Goal: Check status: Check status

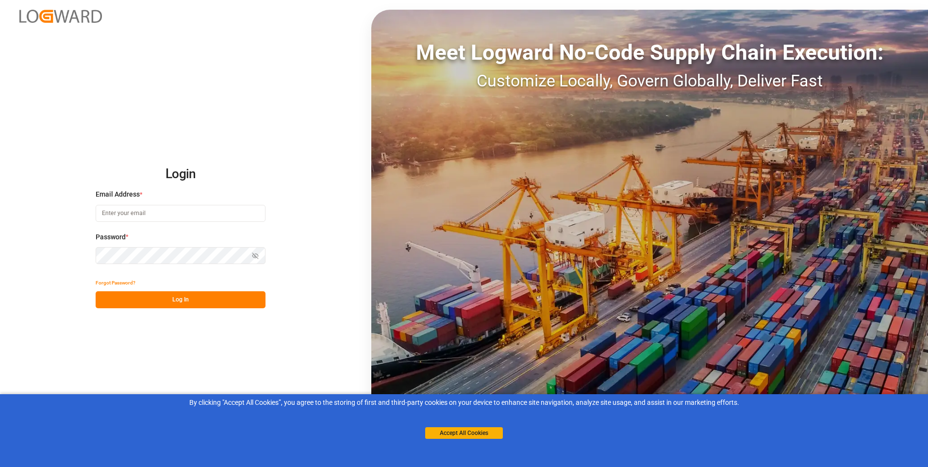
type input "nalini.basdeo@leschaco.com"
click at [181, 299] on button "Log In" at bounding box center [181, 299] width 170 height 17
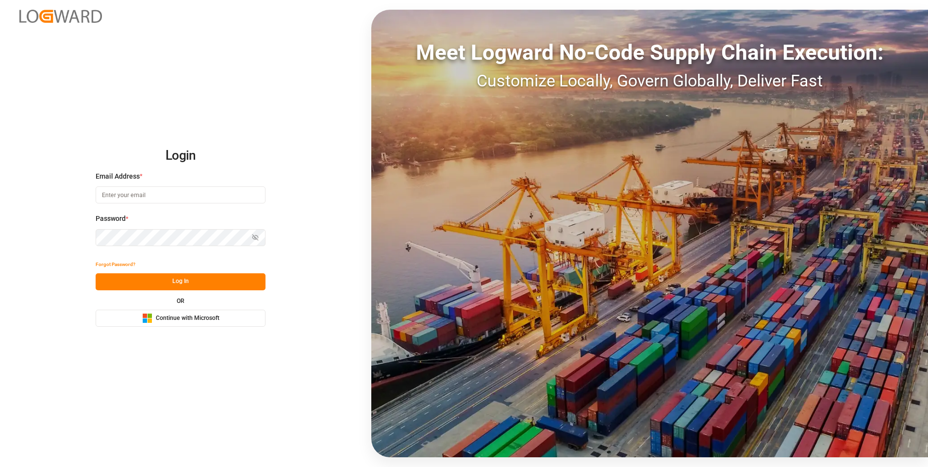
type input "[EMAIL_ADDRESS][PERSON_NAME][DOMAIN_NAME]"
click at [141, 281] on button "Log In" at bounding box center [181, 281] width 170 height 17
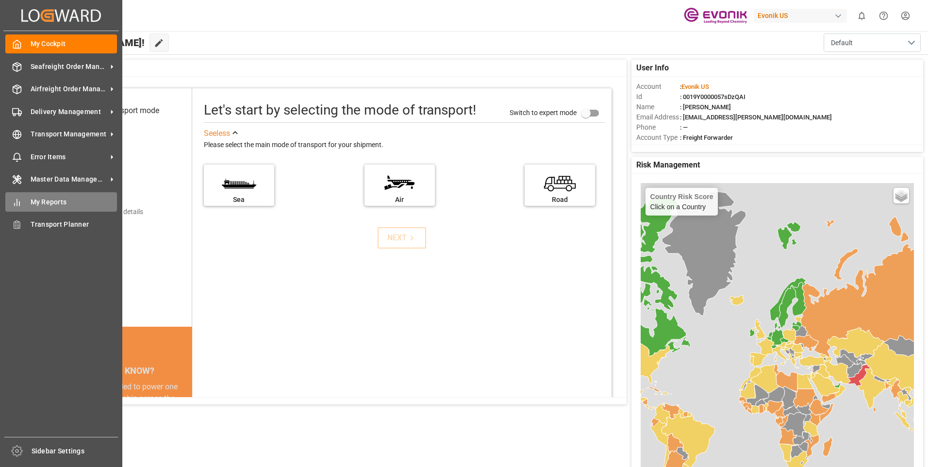
click at [22, 193] on div "My Reports My Reports" at bounding box center [61, 201] width 112 height 19
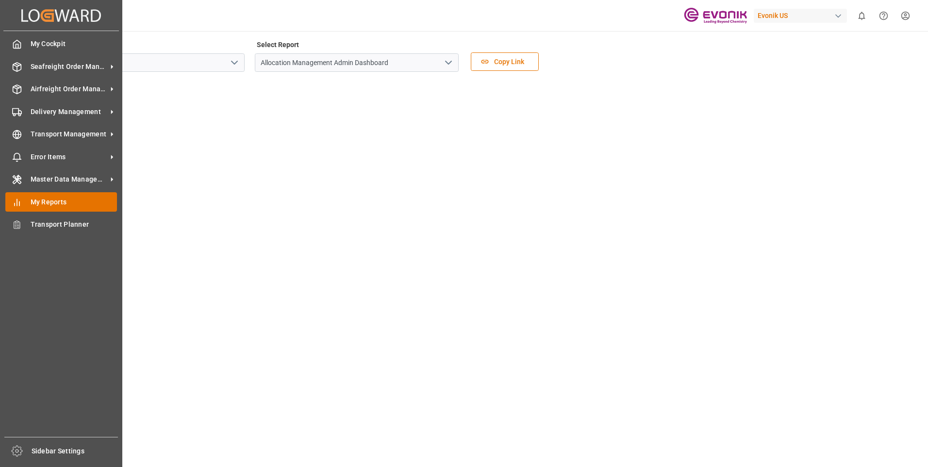
click at [73, 201] on span "My Reports" at bounding box center [74, 202] width 87 height 10
click at [72, 201] on span "My Reports" at bounding box center [74, 202] width 87 height 10
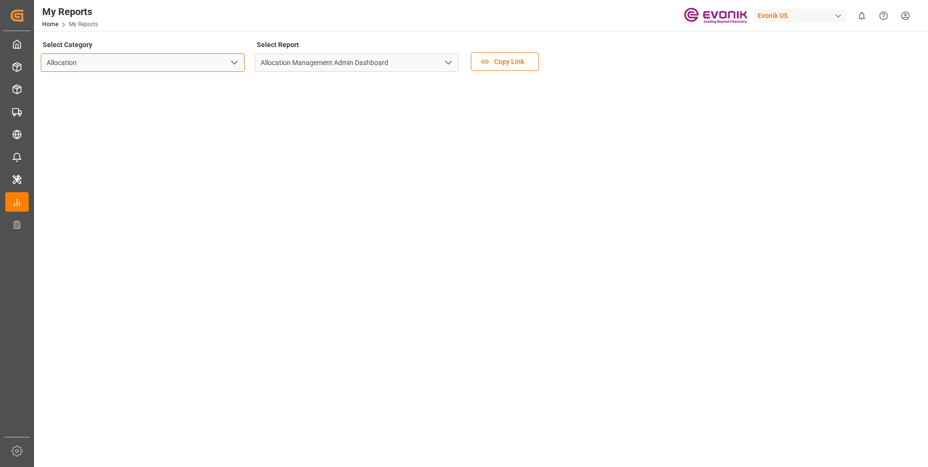
click at [191, 61] on input "Allocation" at bounding box center [143, 62] width 204 height 18
click at [235, 61] on icon "open menu" at bounding box center [235, 63] width 12 height 12
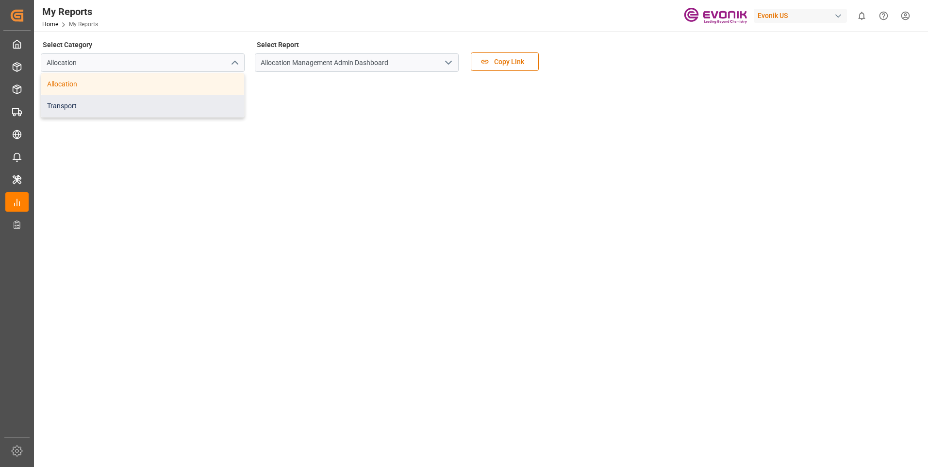
click at [106, 110] on div "Transport" at bounding box center [142, 106] width 203 height 22
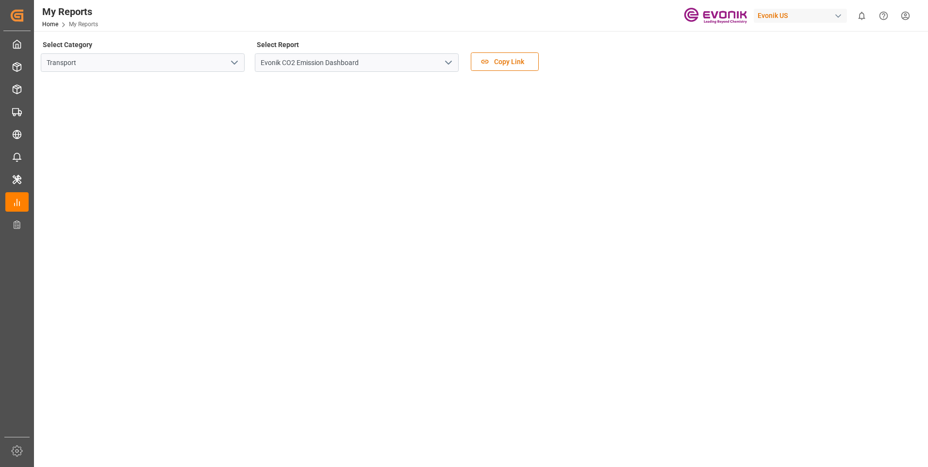
click at [450, 63] on polyline "open menu" at bounding box center [449, 62] width 6 height 3
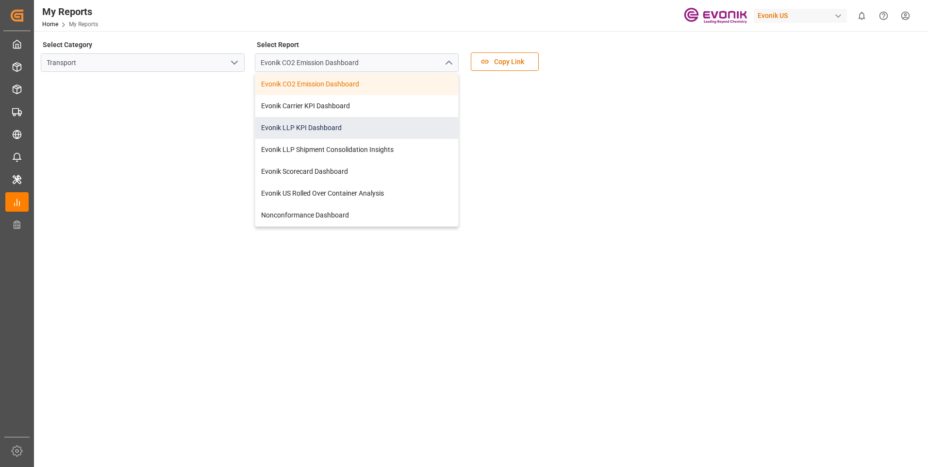
click at [299, 126] on div "Evonik LLP KPI Dashboard" at bounding box center [356, 128] width 203 height 22
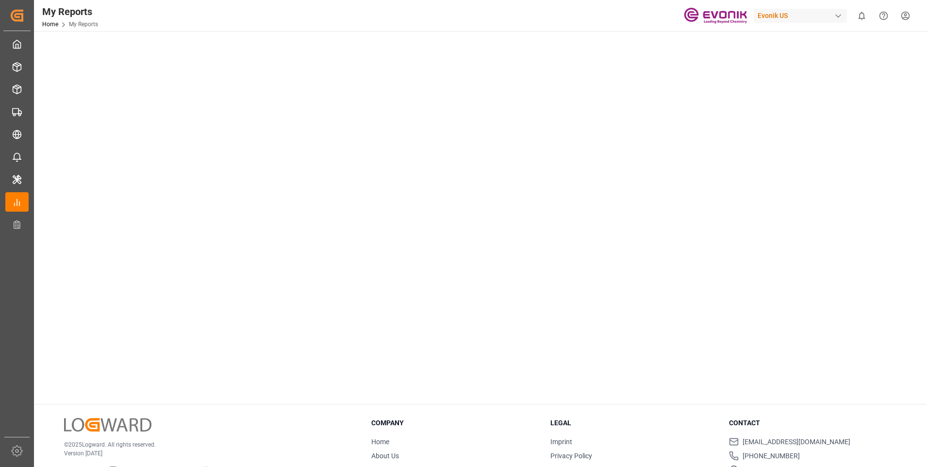
scroll to position [340, 0]
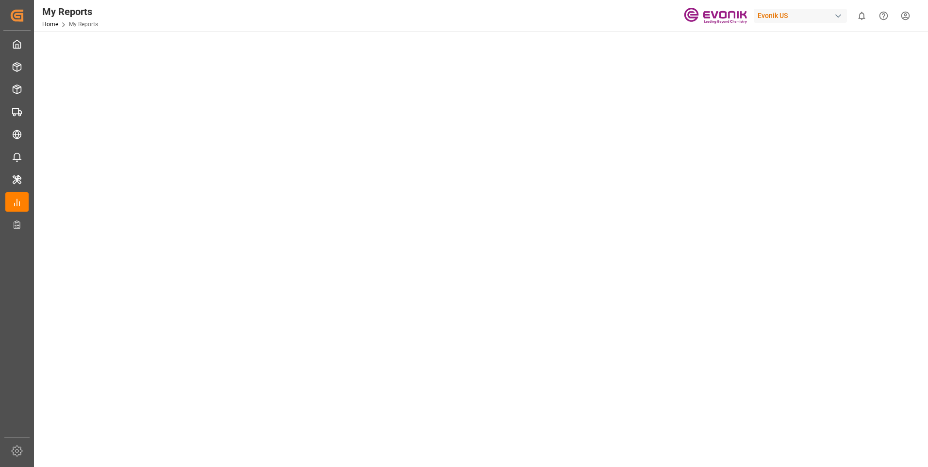
click at [815, 309] on tableau-viz at bounding box center [480, 117] width 877 height 754
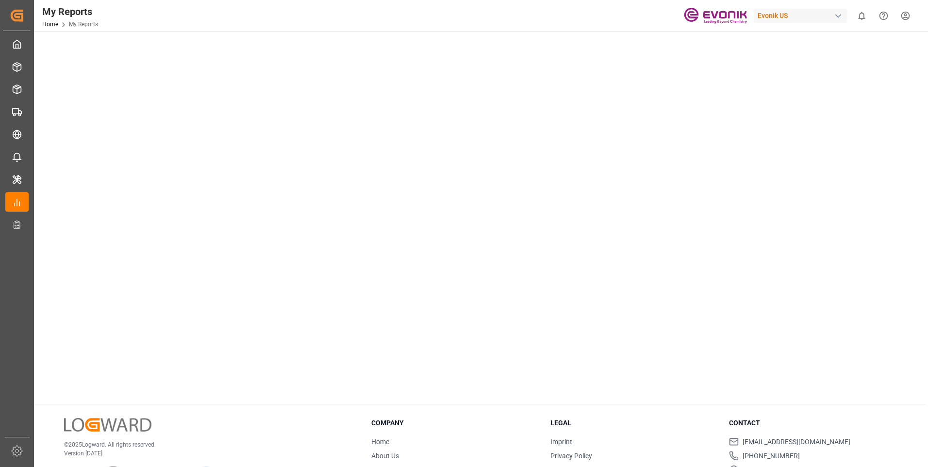
scroll to position [436, 0]
click at [863, 364] on tableau-viz at bounding box center [480, 21] width 877 height 754
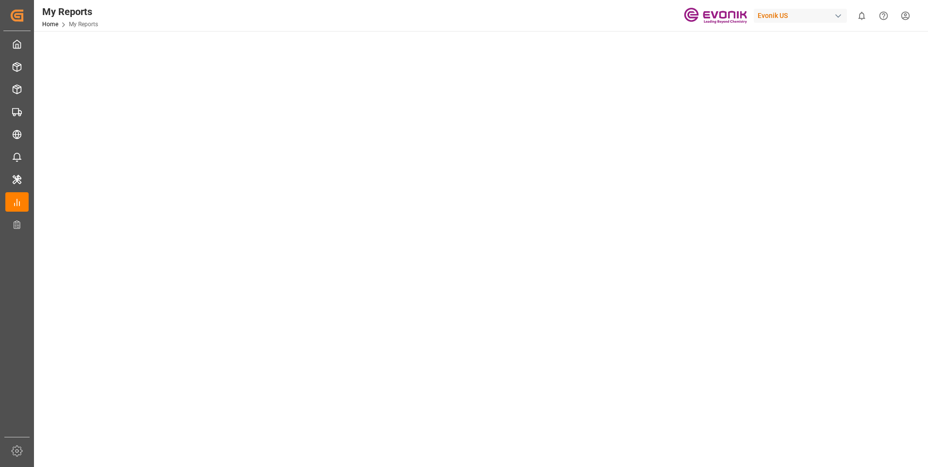
scroll to position [0, 0]
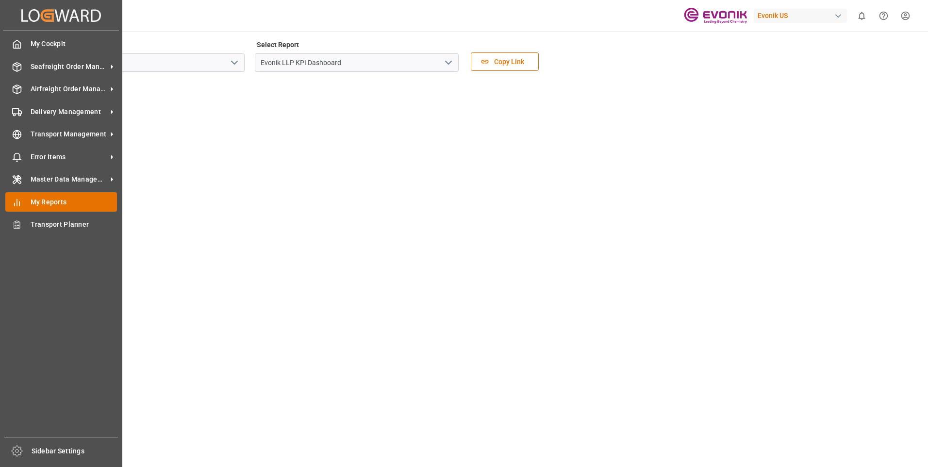
click at [17, 204] on line at bounding box center [17, 202] width 0 height 6
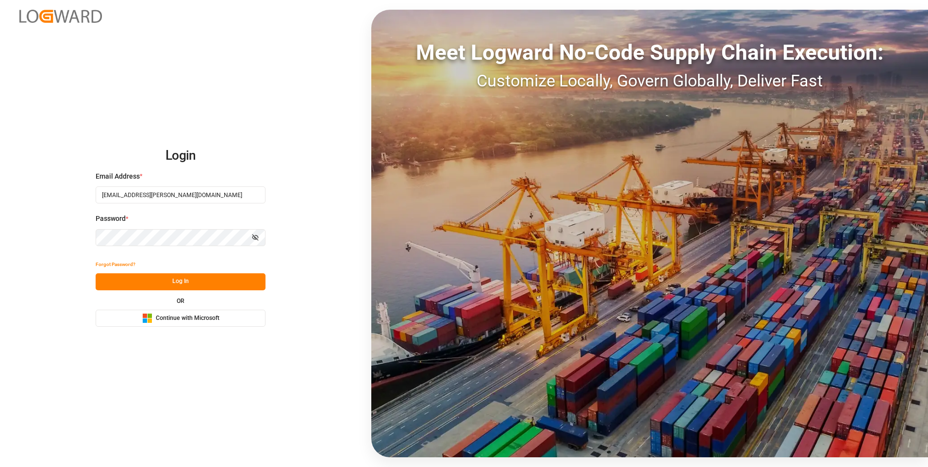
click at [171, 285] on button "Log In" at bounding box center [181, 281] width 170 height 17
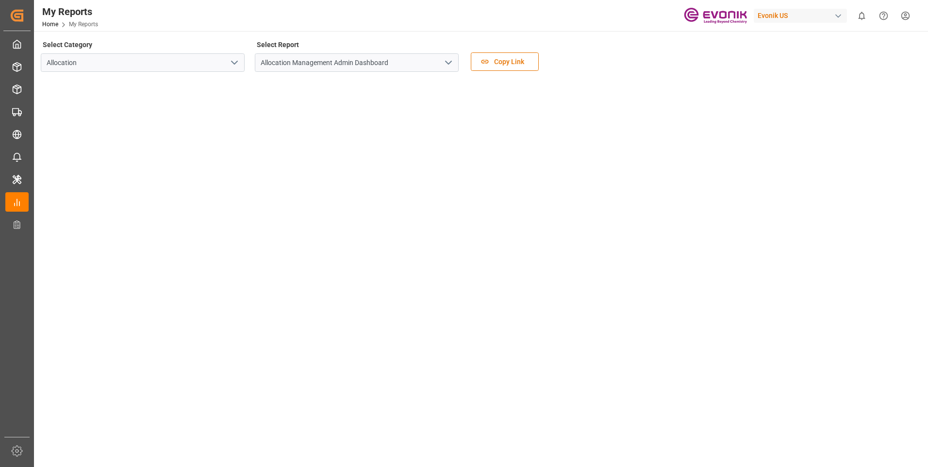
click at [240, 62] on button "open menu" at bounding box center [234, 62] width 15 height 15
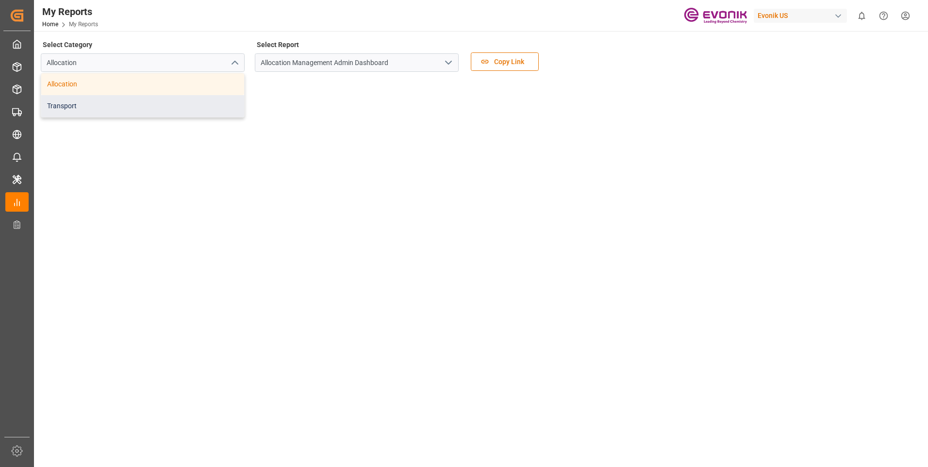
click at [84, 104] on div "Transport" at bounding box center [142, 106] width 203 height 22
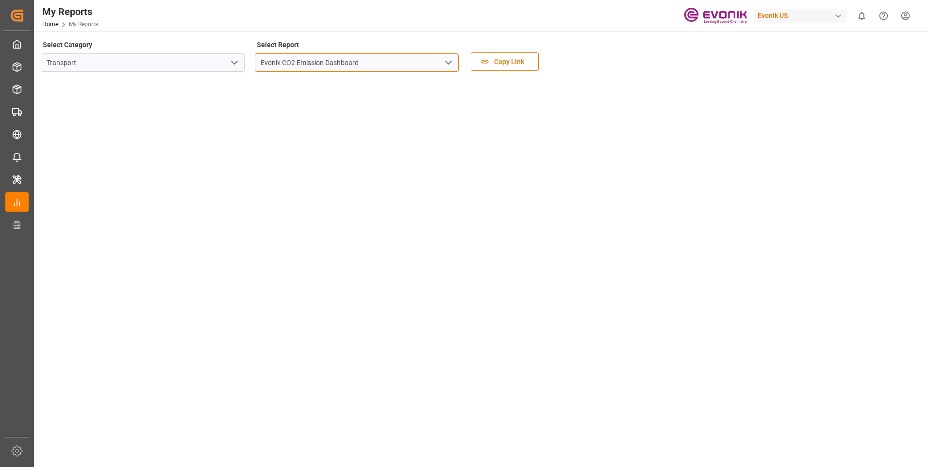
click at [343, 66] on input "Evonik CO2 Emission Dashboard" at bounding box center [357, 62] width 204 height 18
click at [443, 64] on icon "open menu" at bounding box center [449, 63] width 12 height 12
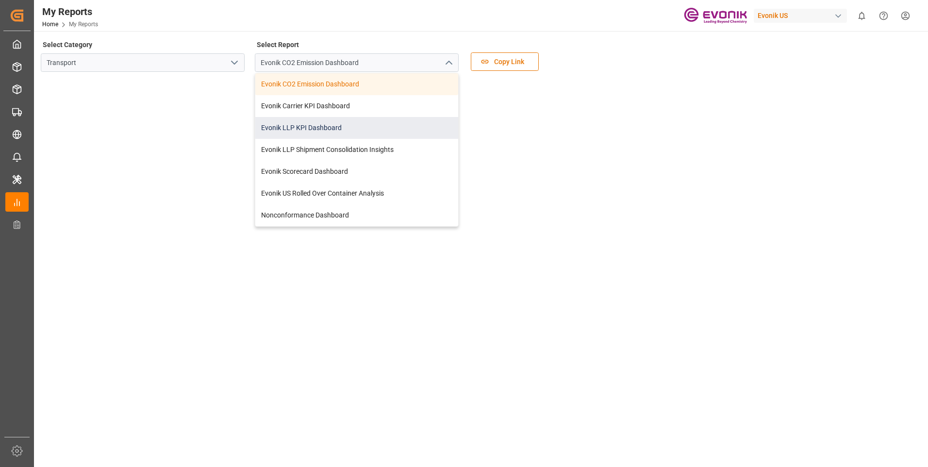
click at [320, 132] on div "Evonik LLP KPI Dashboard" at bounding box center [356, 128] width 203 height 22
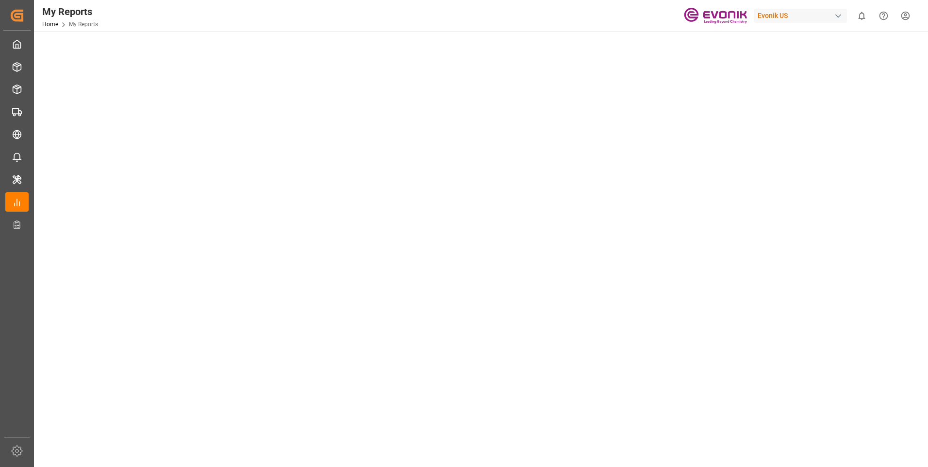
scroll to position [437, 0]
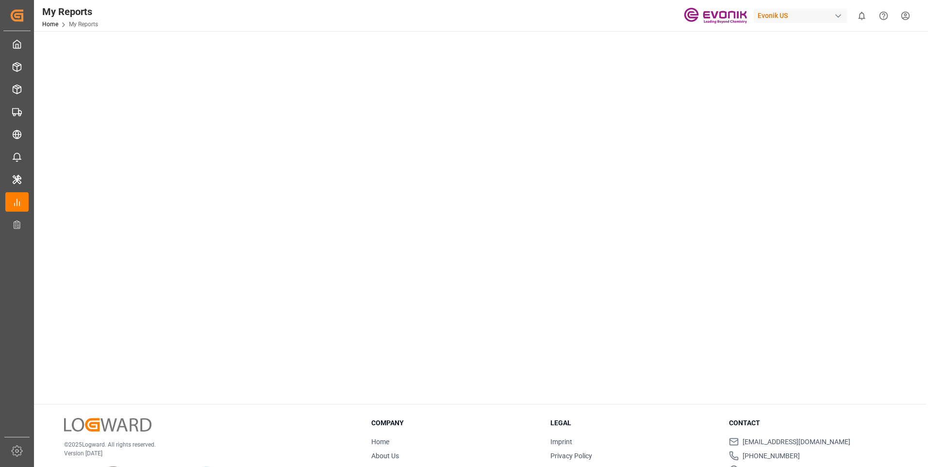
click at [748, 361] on tableau-viz at bounding box center [480, 20] width 877 height 754
click at [742, 383] on tableau-viz at bounding box center [480, 20] width 877 height 754
click at [764, 362] on tableau-viz at bounding box center [480, 20] width 877 height 754
click at [758, 362] on tableau-viz at bounding box center [480, 20] width 877 height 754
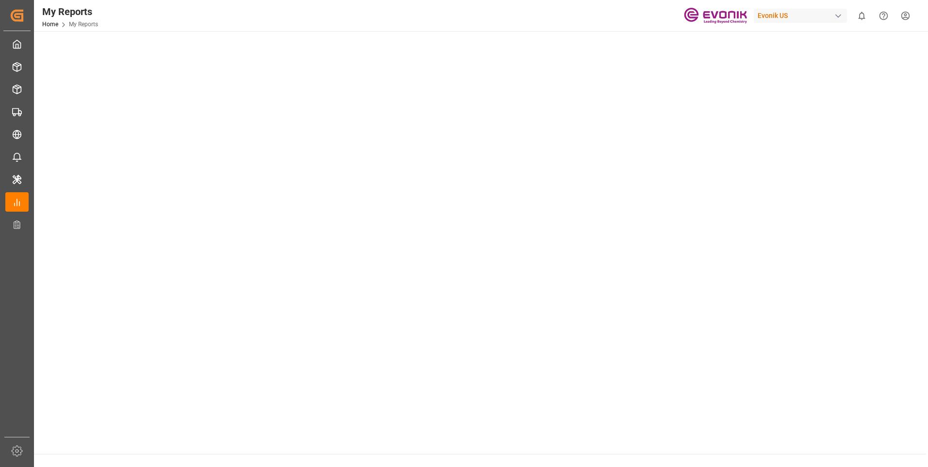
scroll to position [484, 0]
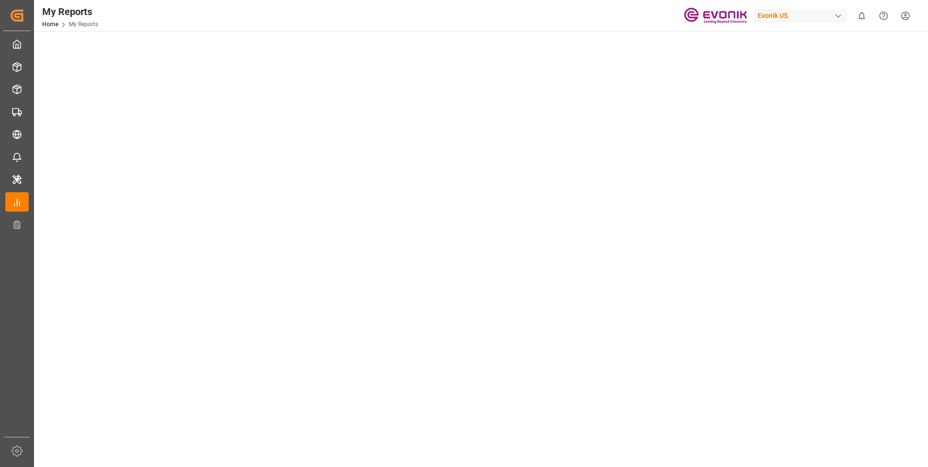
scroll to position [291, 0]
click at [735, 201] on tableau-viz at bounding box center [480, 165] width 877 height 754
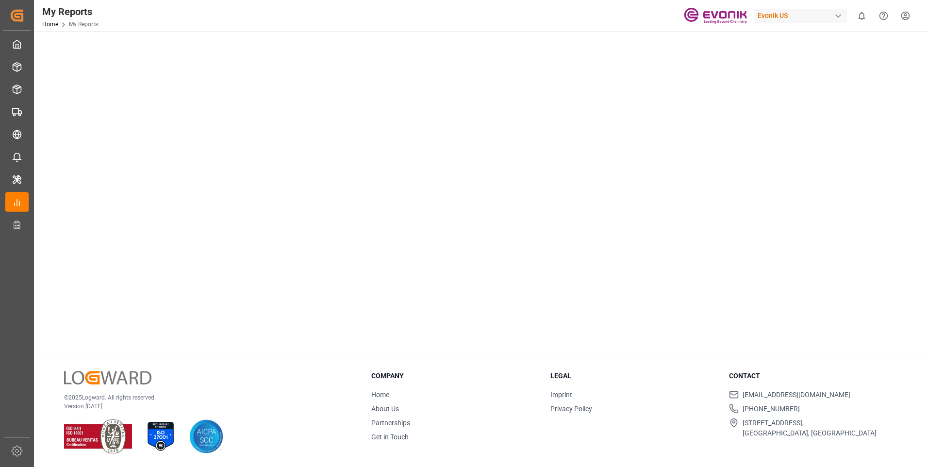
scroll to position [387, 0]
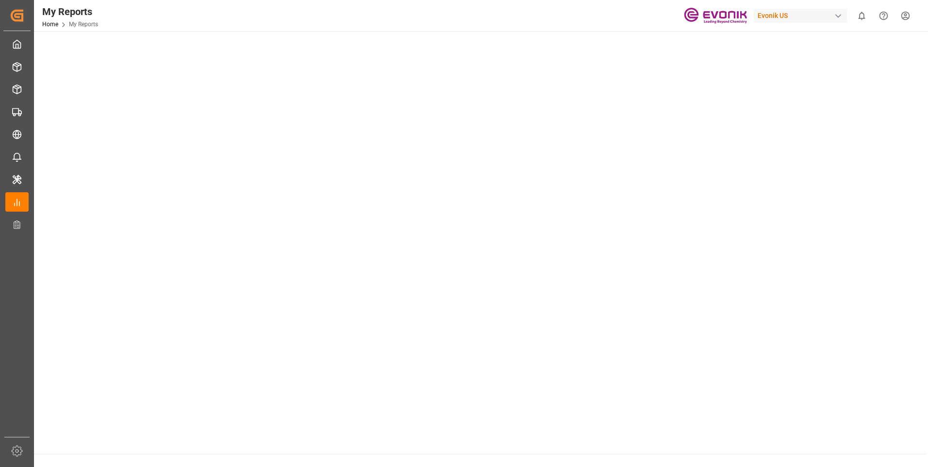
click at [863, 331] on tableau-viz at bounding box center [480, 70] width 877 height 754
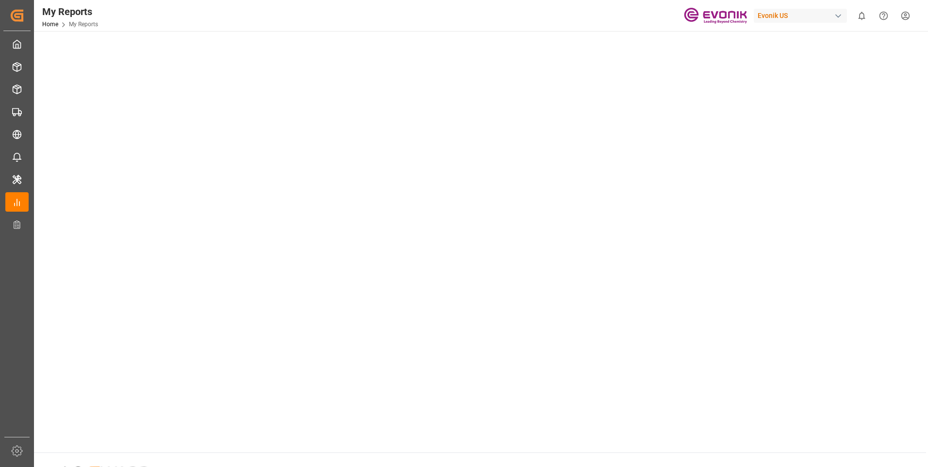
scroll to position [243, 0]
click at [767, 284] on tableau-viz at bounding box center [480, 214] width 877 height 754
click at [830, 252] on tableau-viz at bounding box center [480, 214] width 877 height 754
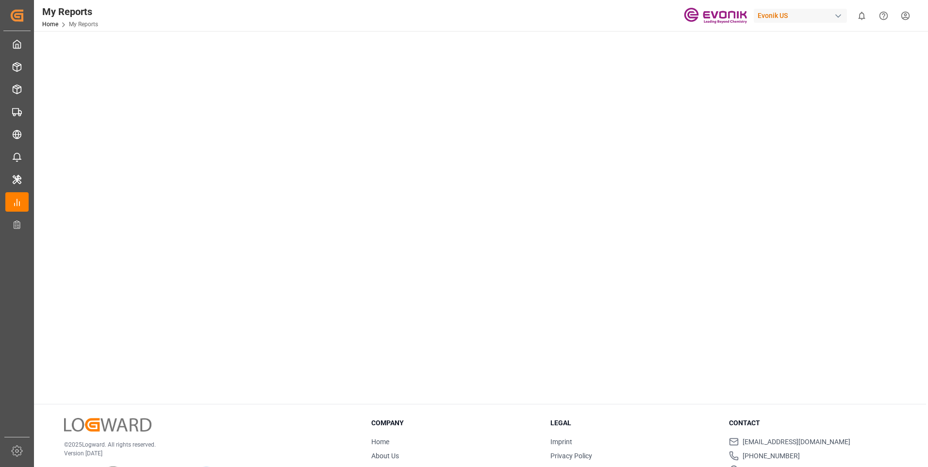
click at [834, 384] on tableau-viz at bounding box center [480, 20] width 877 height 754
click at [849, 338] on tableau-viz at bounding box center [480, 20] width 877 height 754
click at [858, 333] on tableau-viz at bounding box center [480, 20] width 877 height 754
drag, startPoint x: 851, startPoint y: 202, endPoint x: 830, endPoint y: 206, distance: 21.8
click at [851, 202] on tableau-viz at bounding box center [480, 20] width 877 height 754
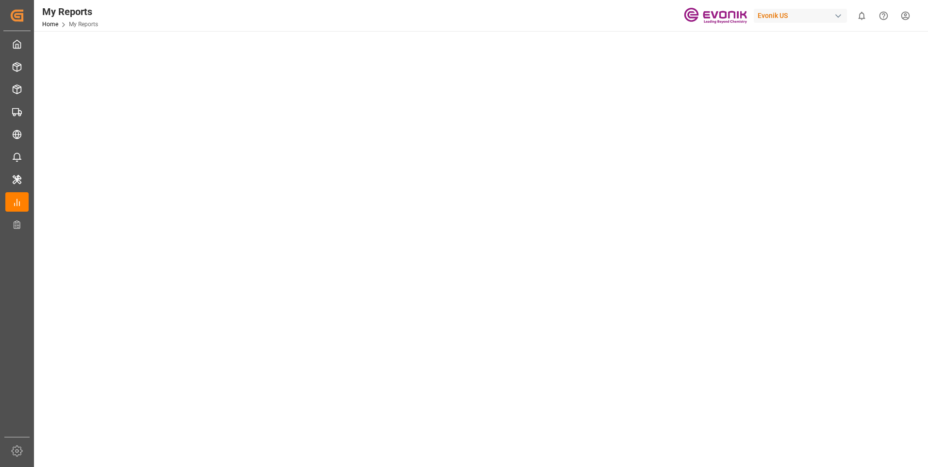
scroll to position [96, 0]
click at [846, 181] on tableau-viz at bounding box center [480, 361] width 877 height 754
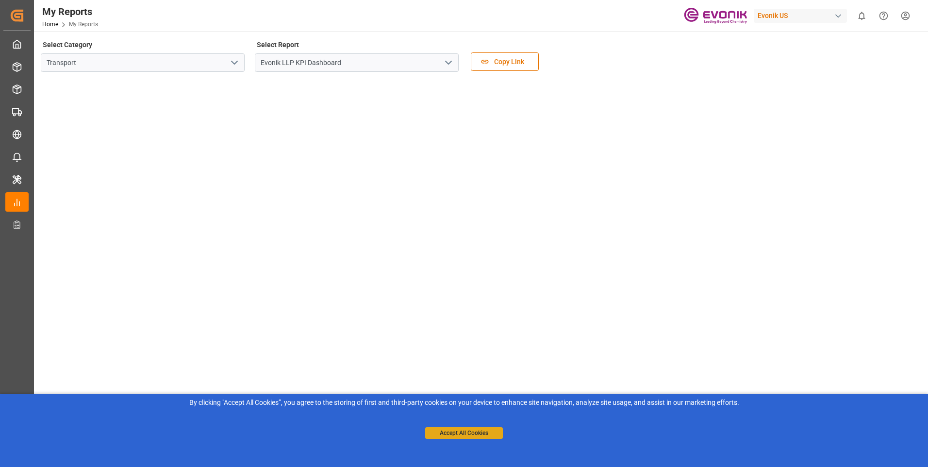
click at [474, 435] on button "Accept All Cookies" at bounding box center [464, 433] width 78 height 12
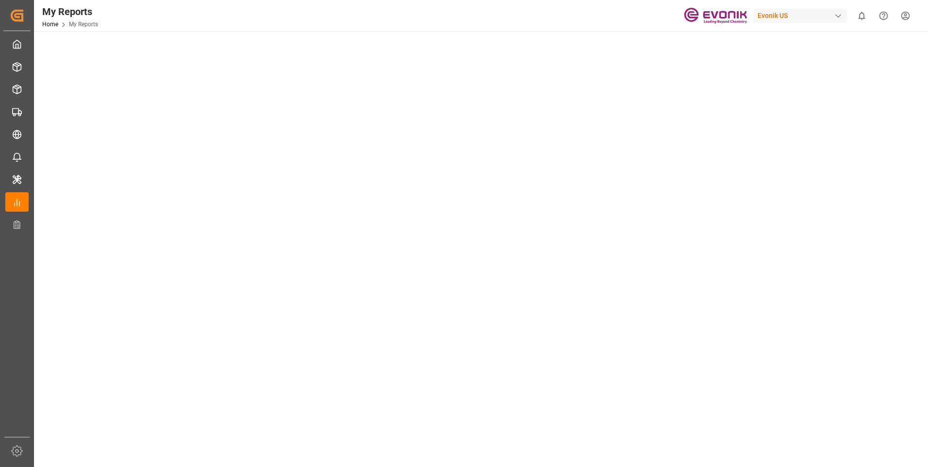
scroll to position [484, 0]
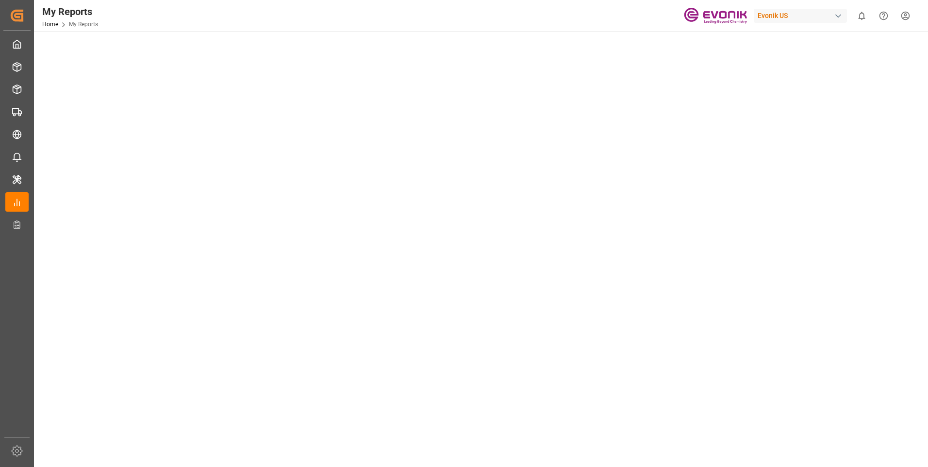
scroll to position [47, 0]
click at [816, 210] on tableau-viz at bounding box center [480, 410] width 877 height 754
drag, startPoint x: 928, startPoint y: 227, endPoint x: 848, endPoint y: 217, distance: 80.3
click at [886, 220] on div "My Reports Home My Reports Evonik US 0 Notifications Only show unread All Mark …" at bounding box center [480, 233] width 893 height 467
click at [835, 216] on tableau-viz at bounding box center [480, 410] width 877 height 754
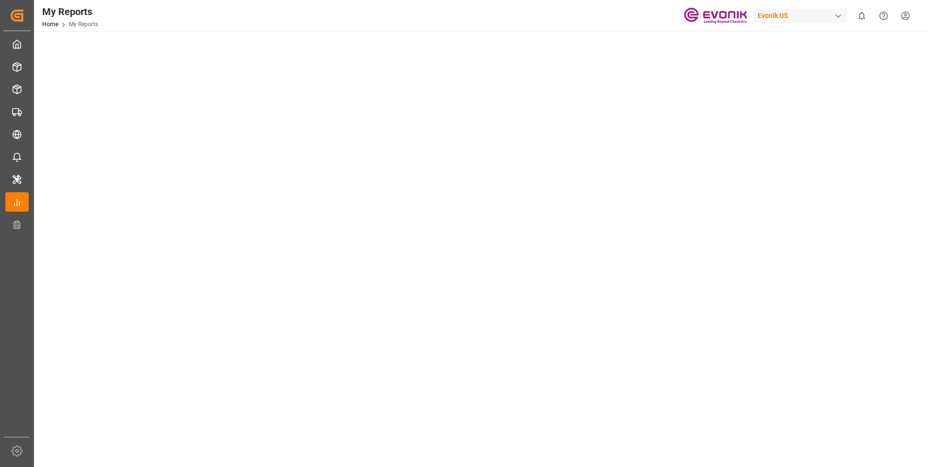
click at [777, 147] on tableau-viz at bounding box center [480, 410] width 877 height 754
click at [895, 217] on tableau-viz at bounding box center [480, 410] width 877 height 754
click at [780, 93] on tableau-viz at bounding box center [480, 457] width 877 height 754
click at [773, 91] on tableau-viz at bounding box center [480, 457] width 877 height 754
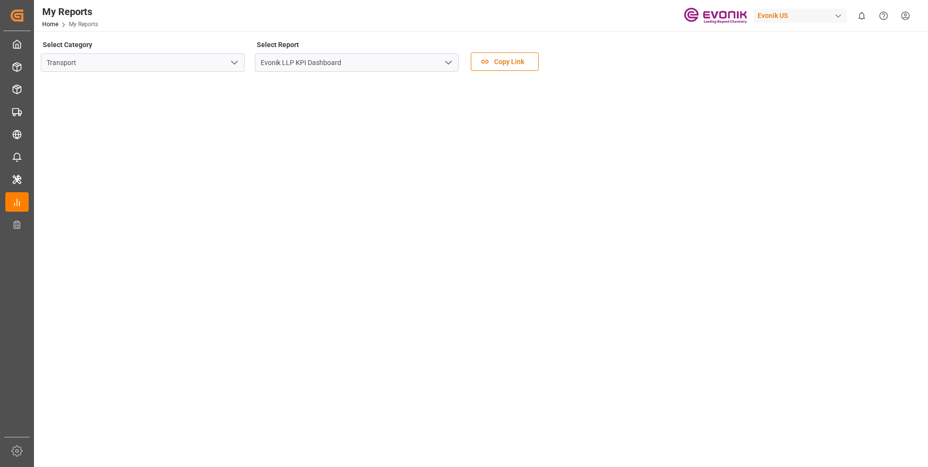
click at [834, 136] on tableau-viz at bounding box center [480, 457] width 877 height 754
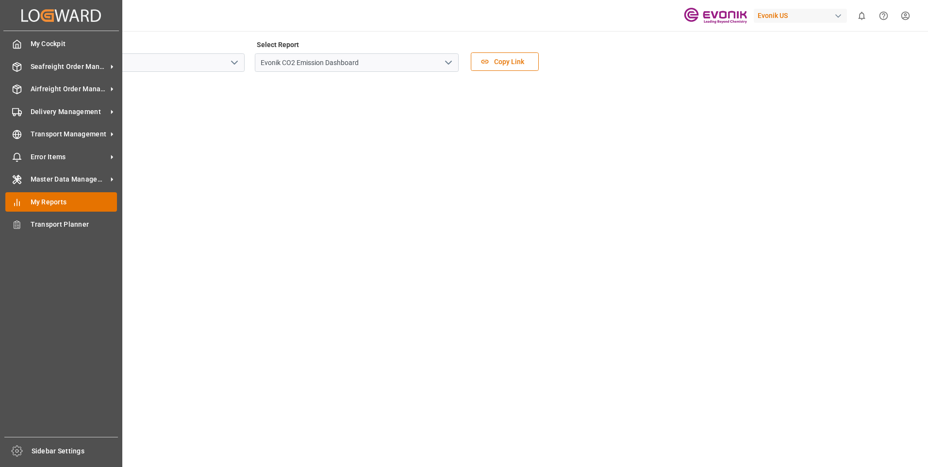
click at [31, 201] on span "My Reports" at bounding box center [74, 202] width 87 height 10
click at [64, 44] on span "My Cockpit" at bounding box center [74, 44] width 87 height 10
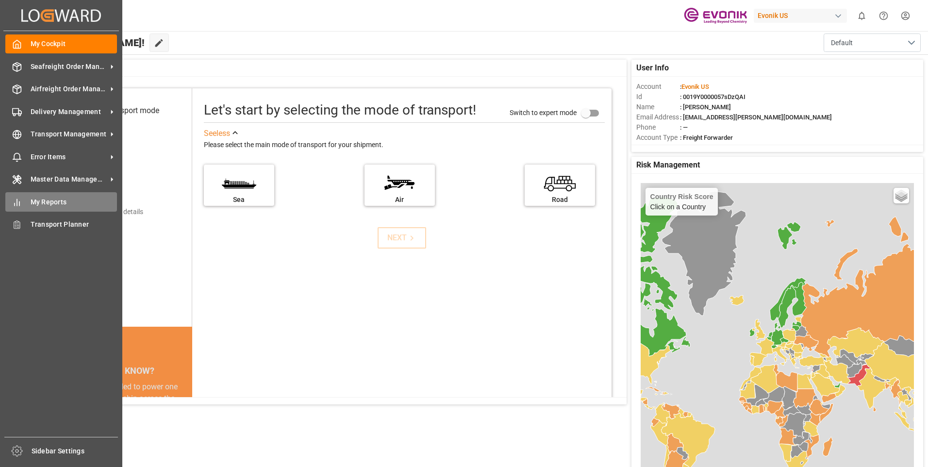
click at [41, 205] on span "My Reports" at bounding box center [74, 202] width 87 height 10
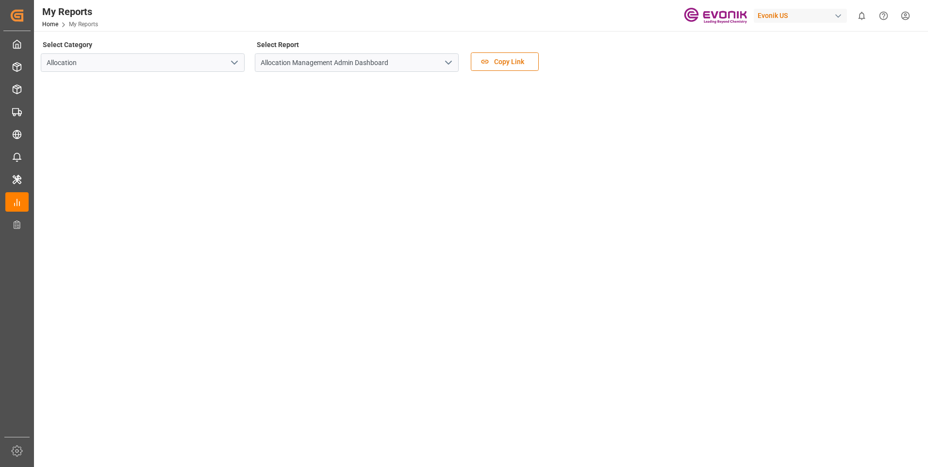
click at [231, 66] on icon "open menu" at bounding box center [235, 63] width 12 height 12
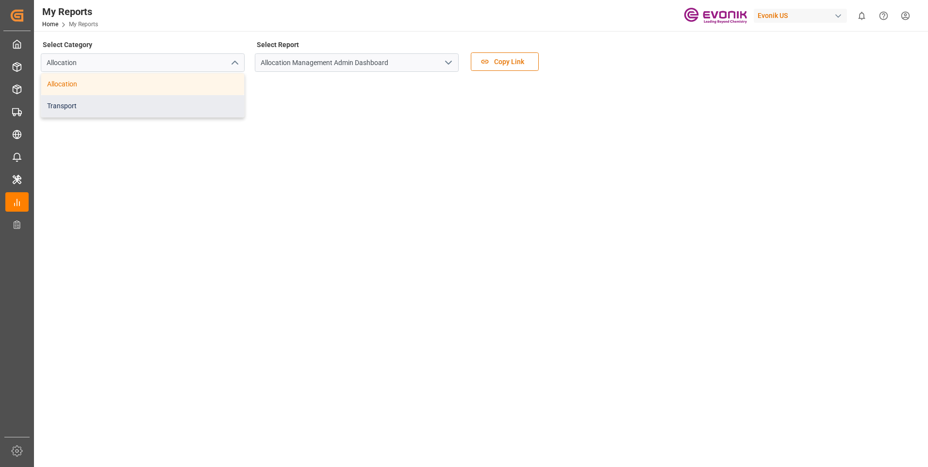
click at [56, 111] on div "Transport" at bounding box center [142, 106] width 203 height 22
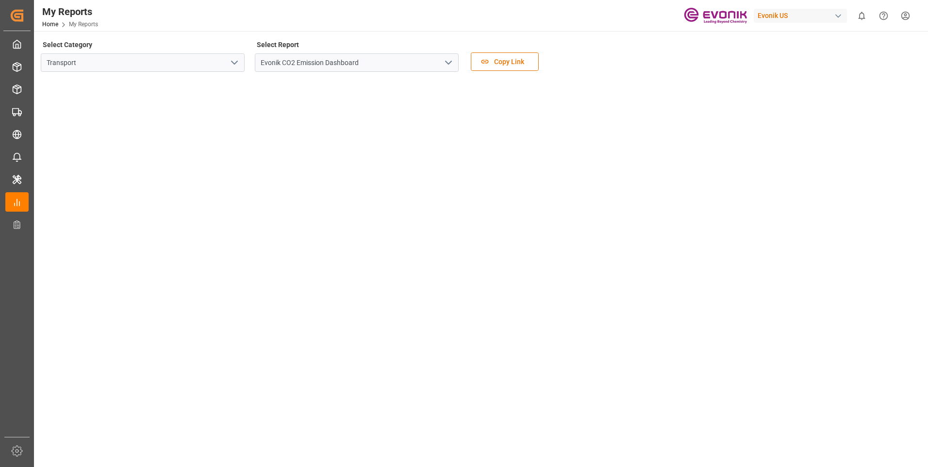
click at [453, 61] on icon "open menu" at bounding box center [449, 63] width 12 height 12
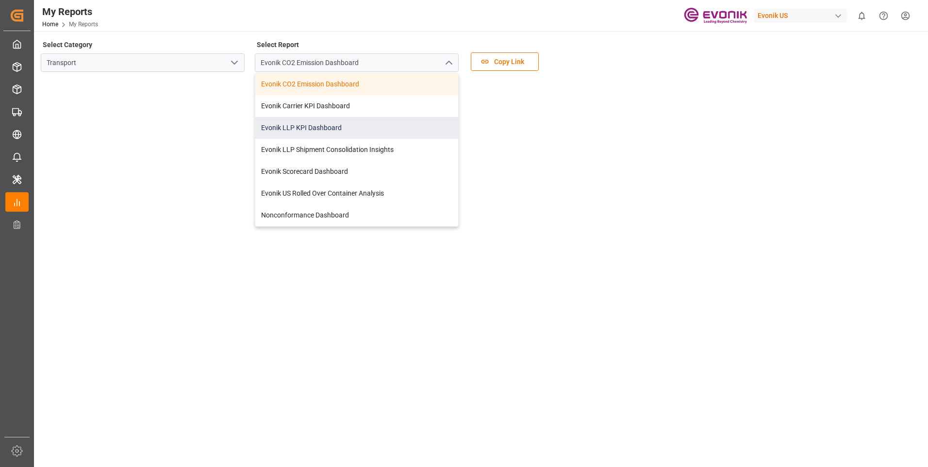
click at [297, 130] on div "Evonik LLP KPI Dashboard" at bounding box center [356, 128] width 203 height 22
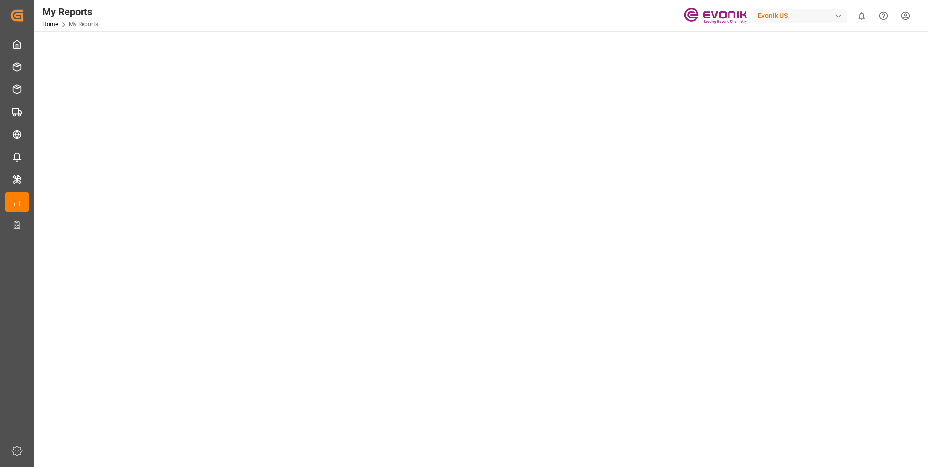
scroll to position [49, 0]
click at [809, 171] on tableau-viz at bounding box center [480, 408] width 877 height 754
click at [787, 185] on tableau-viz at bounding box center [480, 408] width 877 height 754
click at [750, 170] on tableau-viz at bounding box center [480, 408] width 877 height 754
click at [787, 241] on tableau-viz at bounding box center [480, 408] width 877 height 754
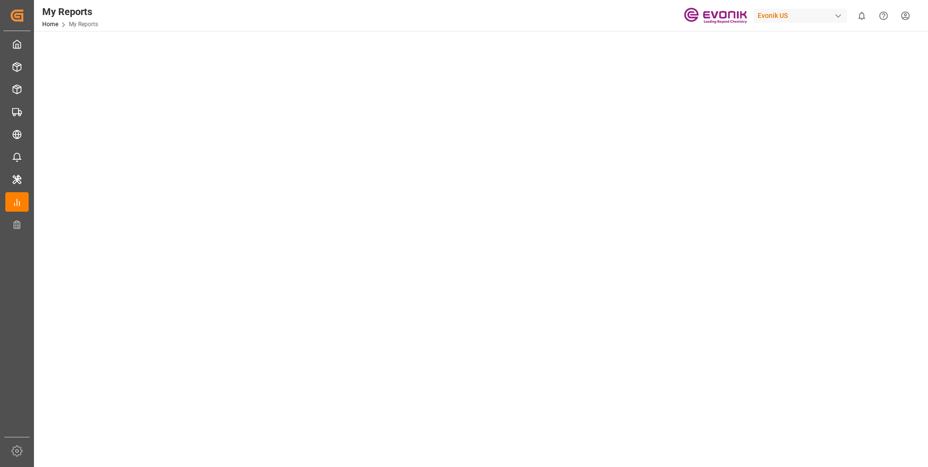
click at [808, 190] on tableau-viz at bounding box center [480, 408] width 877 height 754
drag, startPoint x: 844, startPoint y: 162, endPoint x: 803, endPoint y: 172, distance: 42.0
click at [841, 164] on tableau-viz at bounding box center [480, 311] width 877 height 754
click at [838, 234] on tableau-viz at bounding box center [480, 311] width 877 height 754
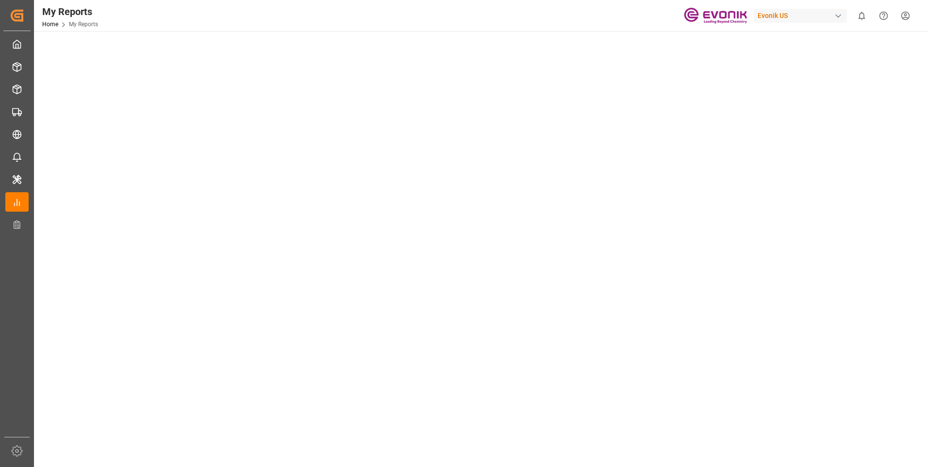
click at [826, 206] on tableau-viz at bounding box center [480, 311] width 877 height 754
click at [746, 215] on tableau-viz at bounding box center [480, 311] width 877 height 754
click at [820, 224] on tableau-viz at bounding box center [480, 311] width 877 height 754
drag, startPoint x: 871, startPoint y: 227, endPoint x: 833, endPoint y: 227, distance: 37.9
click at [867, 227] on tableau-viz at bounding box center [480, 311] width 877 height 754
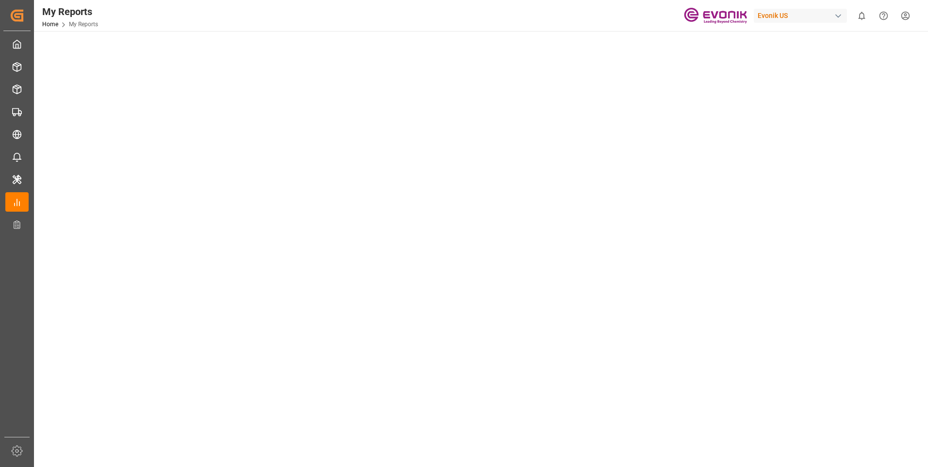
click at [746, 214] on tableau-viz at bounding box center [480, 311] width 877 height 754
click at [898, 235] on tableau-viz at bounding box center [480, 279] width 877 height 754
drag, startPoint x: 788, startPoint y: 230, endPoint x: 782, endPoint y: 225, distance: 7.7
click at [787, 228] on tableau-viz at bounding box center [480, 279] width 877 height 754
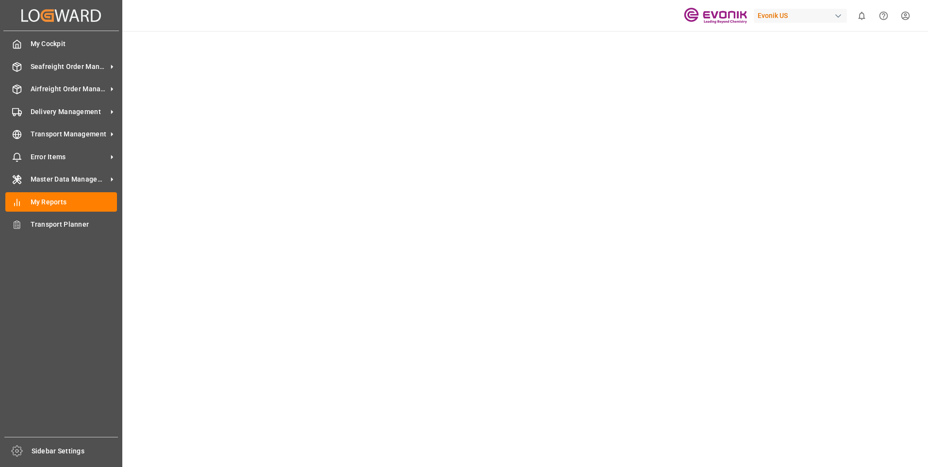
scroll to position [0, 0]
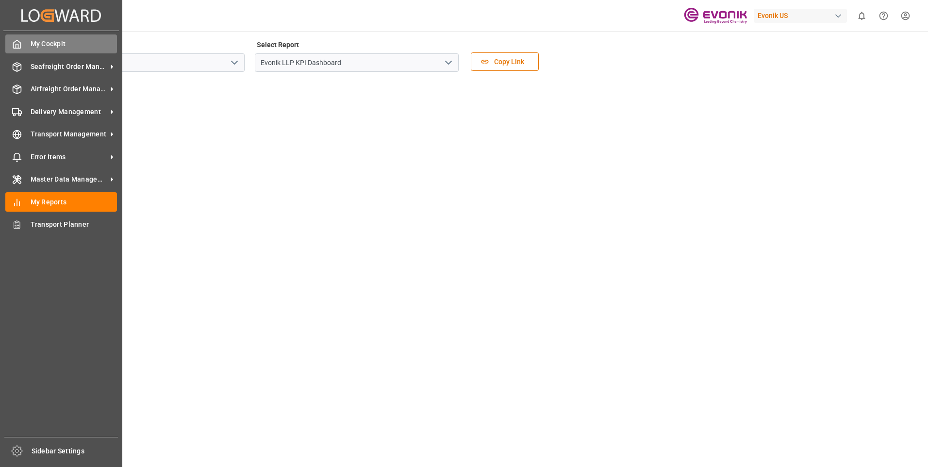
click at [11, 45] on div at bounding box center [13, 44] width 17 height 10
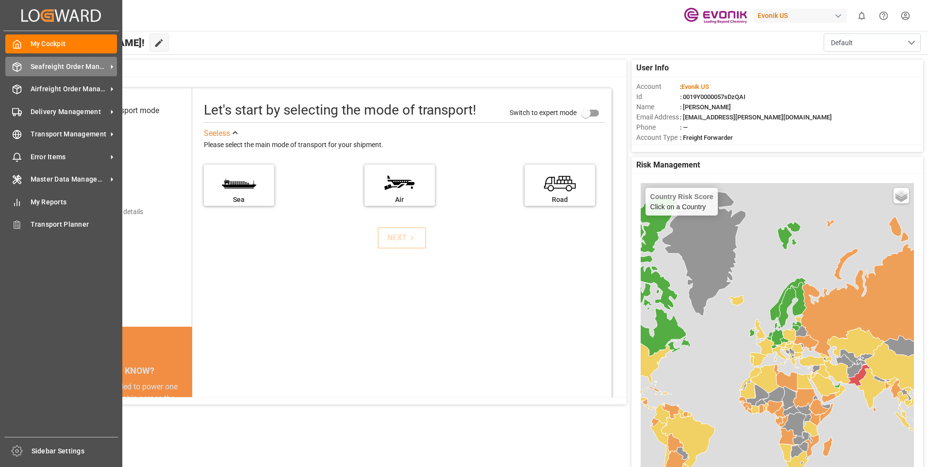
click at [34, 62] on span "Seafreight Order Management" at bounding box center [69, 67] width 77 height 10
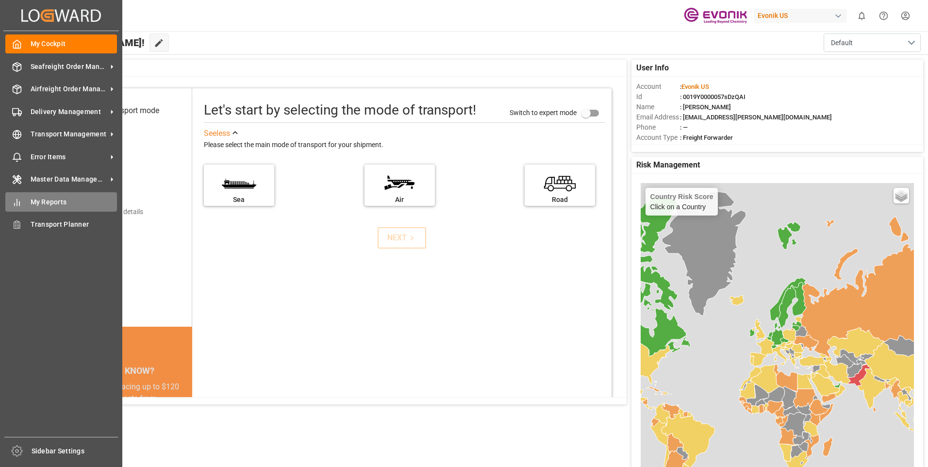
click at [53, 202] on span "My Reports" at bounding box center [74, 202] width 87 height 10
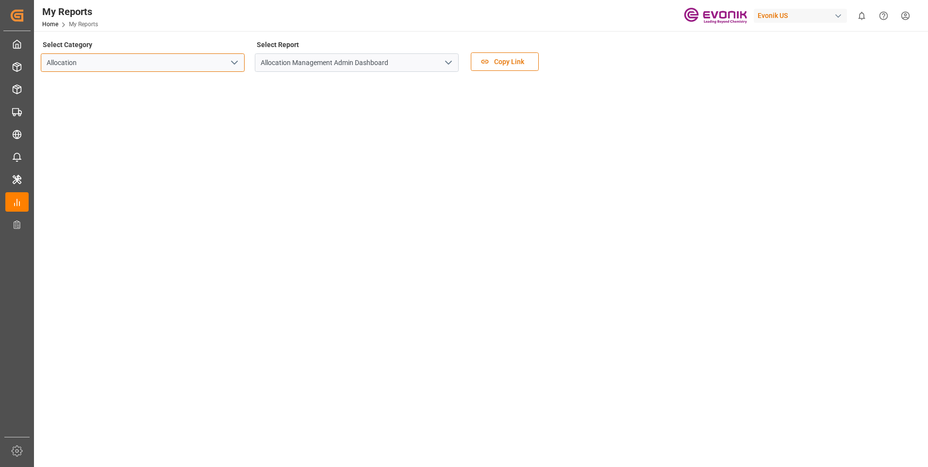
click at [224, 60] on input "Allocation" at bounding box center [143, 62] width 204 height 18
click at [232, 64] on icon "open menu" at bounding box center [235, 63] width 12 height 12
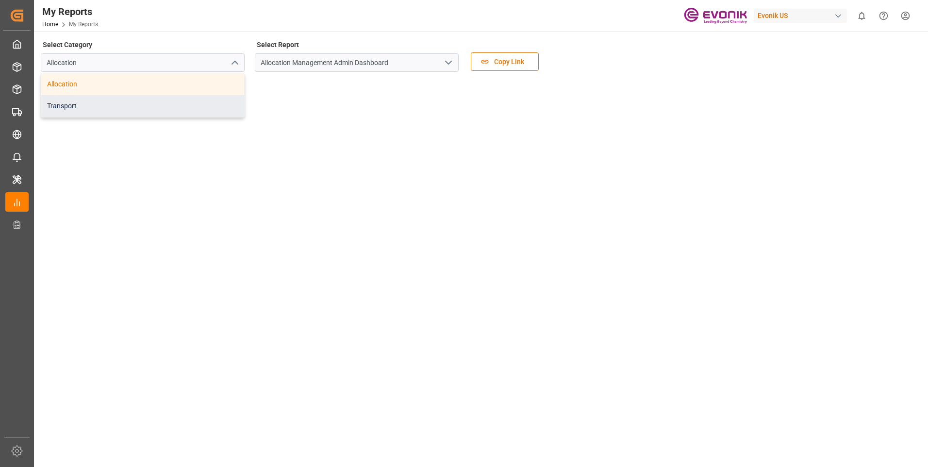
click at [89, 103] on div "Transport" at bounding box center [142, 106] width 203 height 22
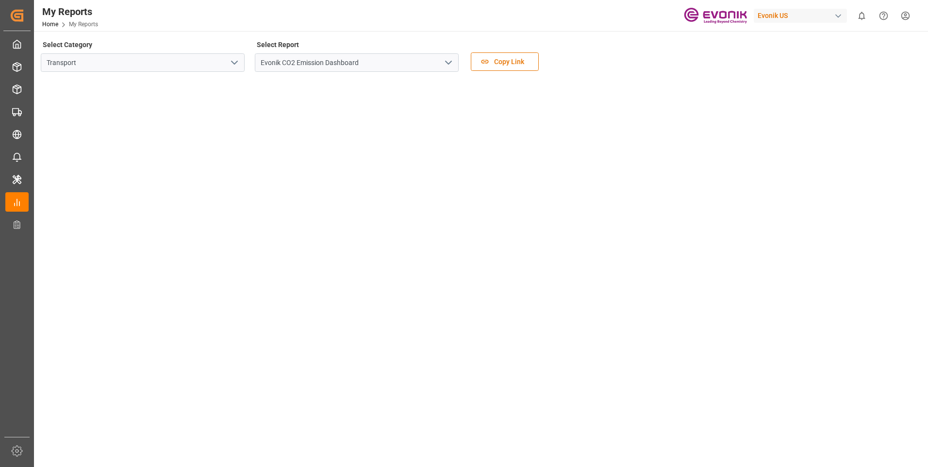
click at [452, 64] on icon "open menu" at bounding box center [449, 63] width 12 height 12
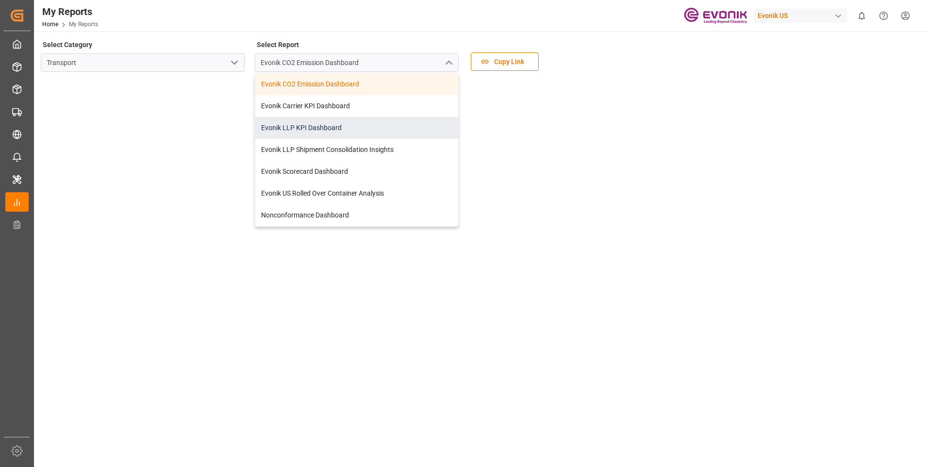
click at [336, 123] on div "Evonik LLP KPI Dashboard" at bounding box center [356, 128] width 203 height 22
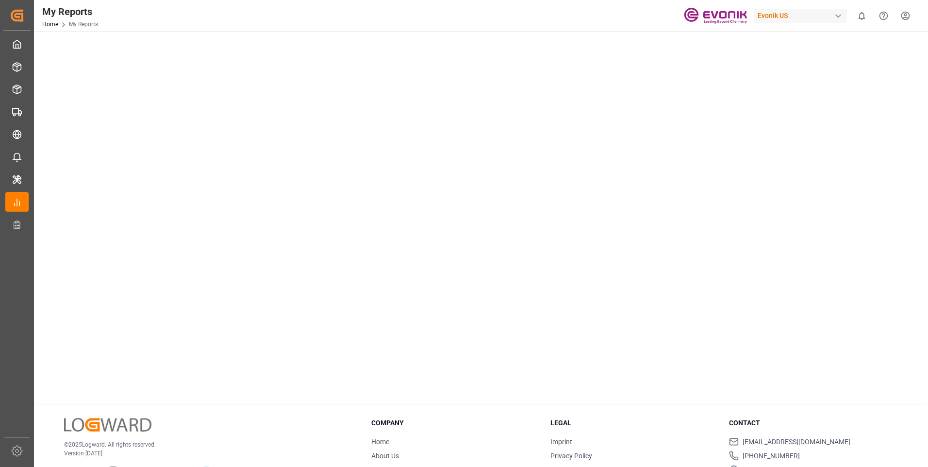
scroll to position [484, 0]
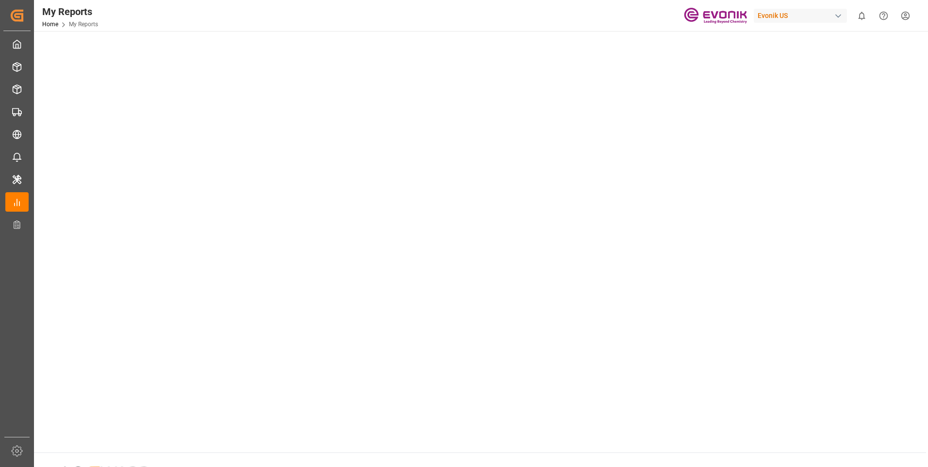
scroll to position [484, 0]
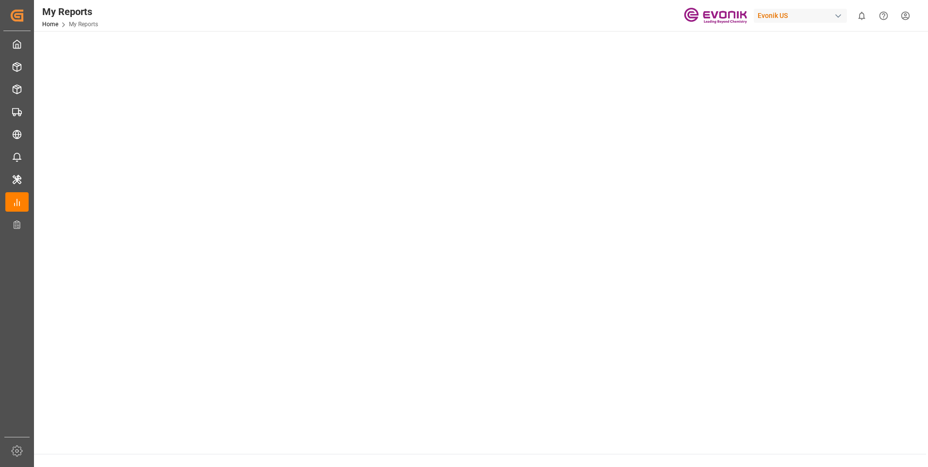
click at [743, 363] on tableau-viz at bounding box center [480, 70] width 877 height 754
drag, startPoint x: 769, startPoint y: 387, endPoint x: 720, endPoint y: 383, distance: 48.7
click at [770, 387] on tableau-viz at bounding box center [480, 70] width 877 height 754
click at [879, 354] on tableau-viz at bounding box center [480, 70] width 877 height 754
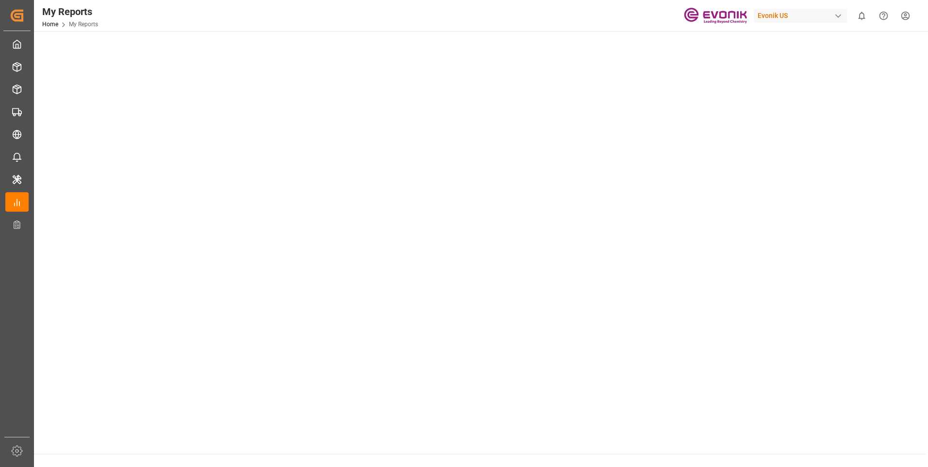
scroll to position [338, 0]
click at [826, 177] on tableau-viz at bounding box center [480, 118] width 877 height 754
click at [788, 197] on tableau-viz at bounding box center [480, 118] width 877 height 754
click at [835, 210] on tableau-viz at bounding box center [480, 167] width 877 height 754
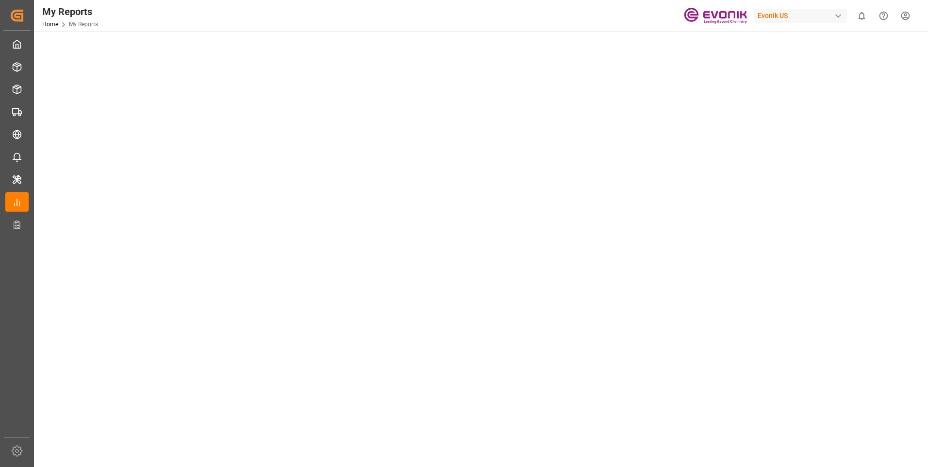
scroll to position [484, 0]
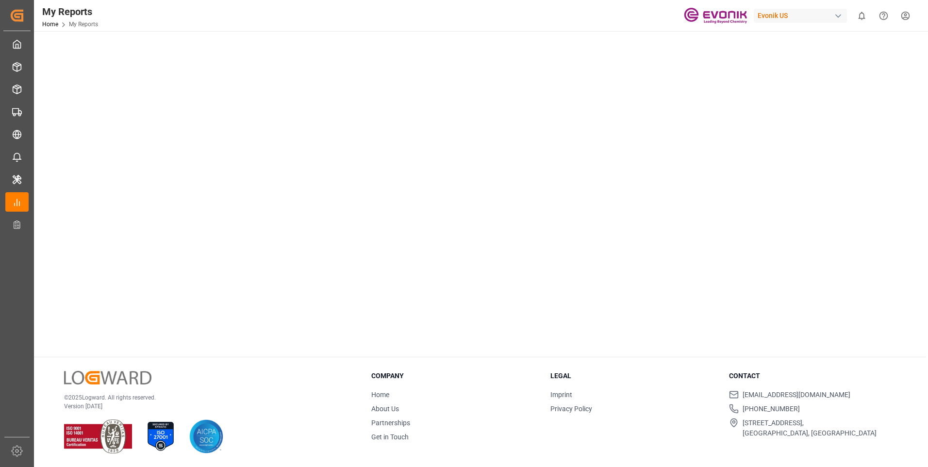
drag, startPoint x: 848, startPoint y: 278, endPoint x: 824, endPoint y: 283, distance: 25.2
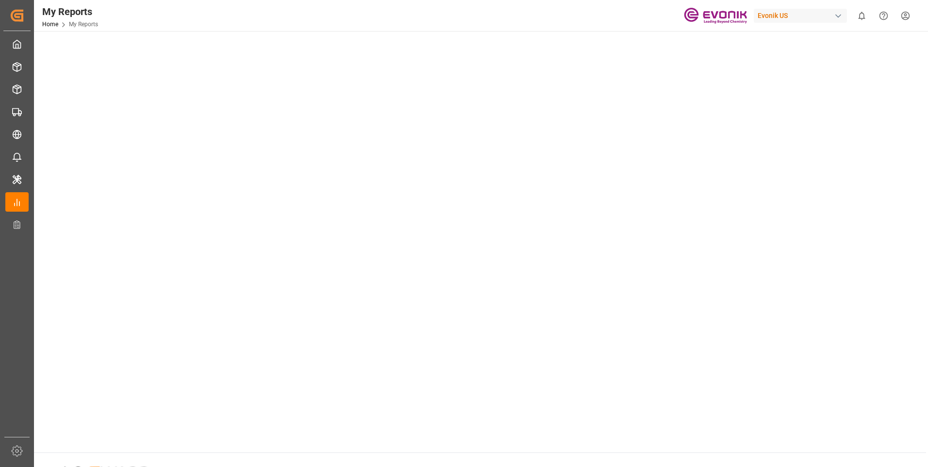
scroll to position [437, 0]
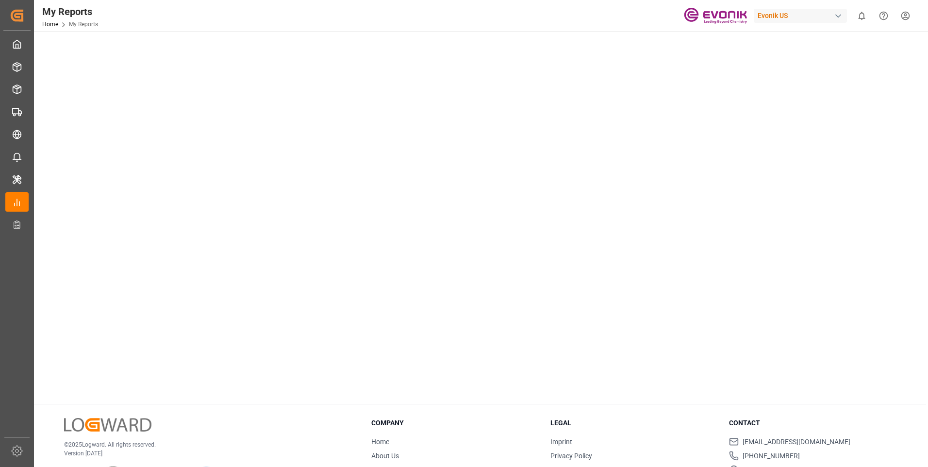
drag, startPoint x: 798, startPoint y: 332, endPoint x: 743, endPoint y: 320, distance: 56.1
click at [798, 332] on tableau-viz at bounding box center [480, 20] width 877 height 754
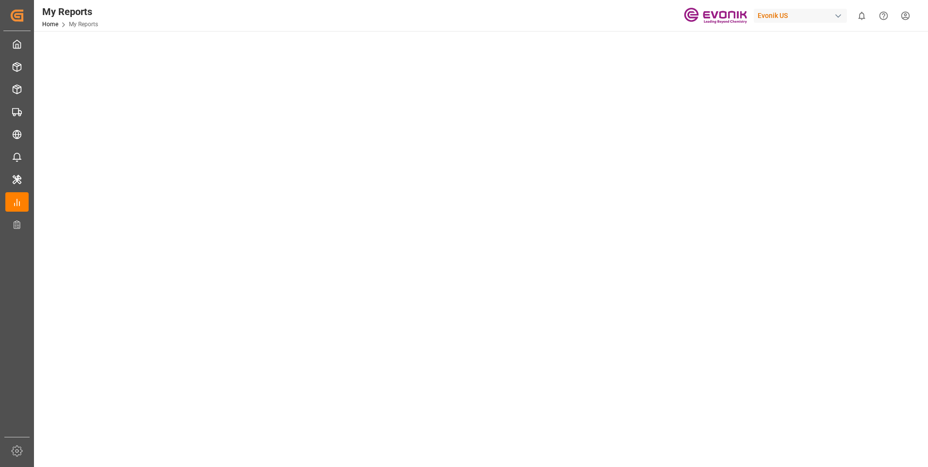
click at [723, 162] on tableau-viz at bounding box center [480, 117] width 877 height 754
click at [792, 122] on tableau-viz at bounding box center [480, 117] width 877 height 754
drag, startPoint x: 840, startPoint y: 299, endPoint x: 810, endPoint y: 138, distance: 163.4
click at [834, 287] on tableau-viz at bounding box center [480, 117] width 877 height 754
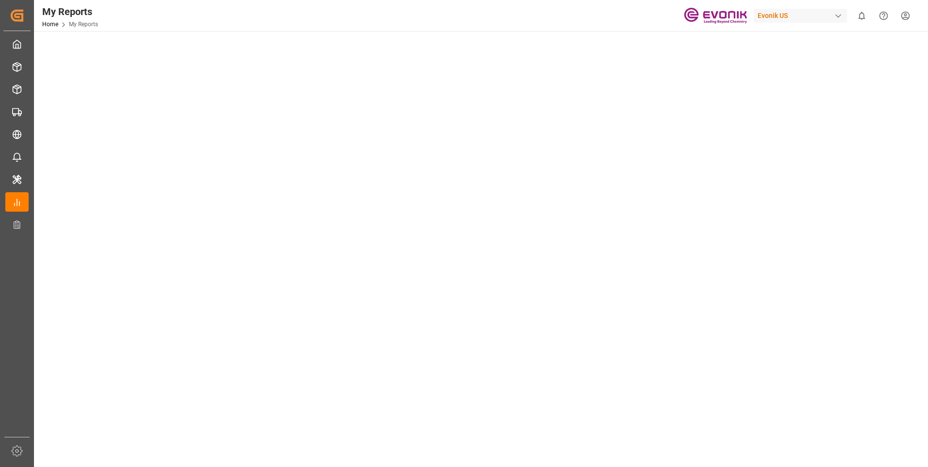
click at [846, 380] on tableau-viz at bounding box center [480, 165] width 877 height 754
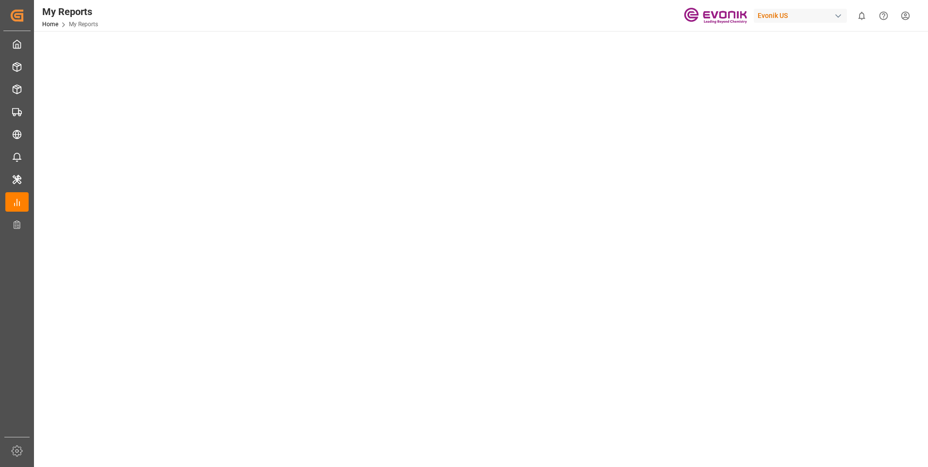
scroll to position [0, 0]
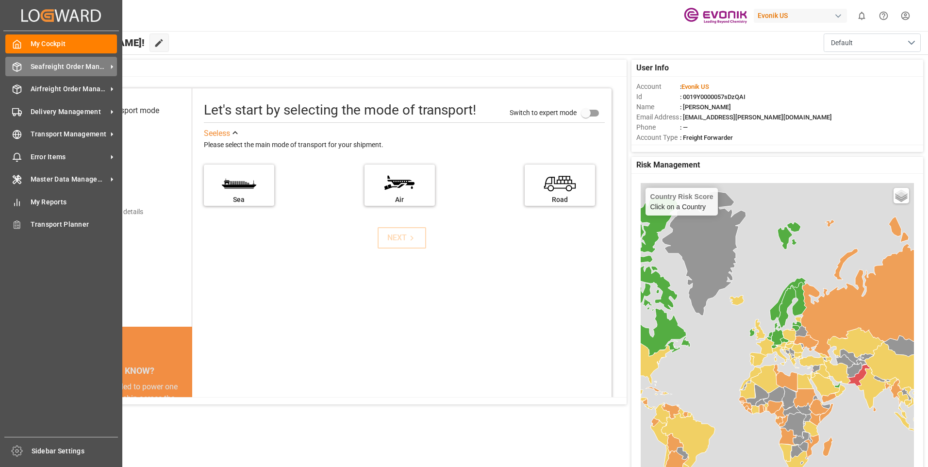
click at [68, 68] on span "Seafreight Order Management" at bounding box center [69, 67] width 77 height 10
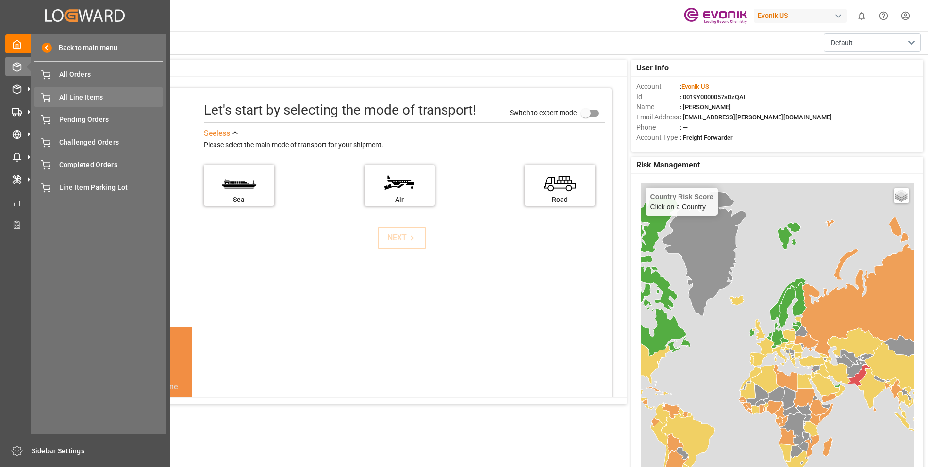
click at [62, 101] on span "All Line Items" at bounding box center [111, 97] width 104 height 10
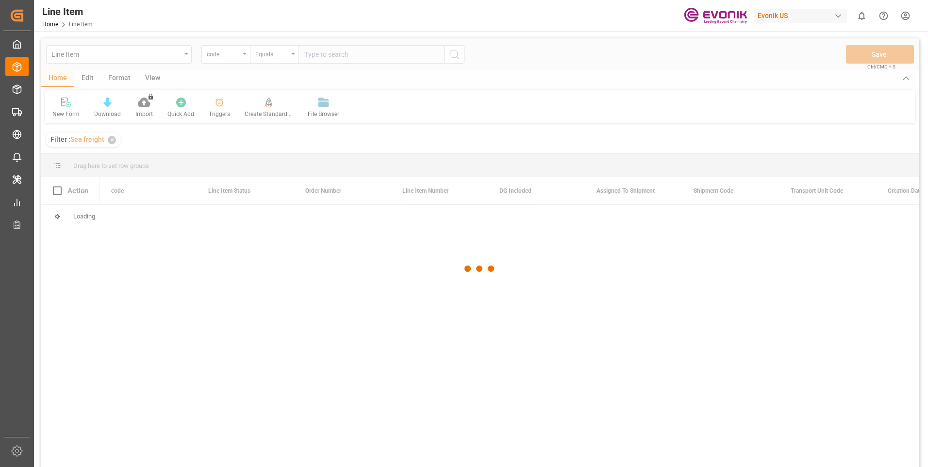
click at [225, 52] on div at bounding box center [480, 268] width 878 height 461
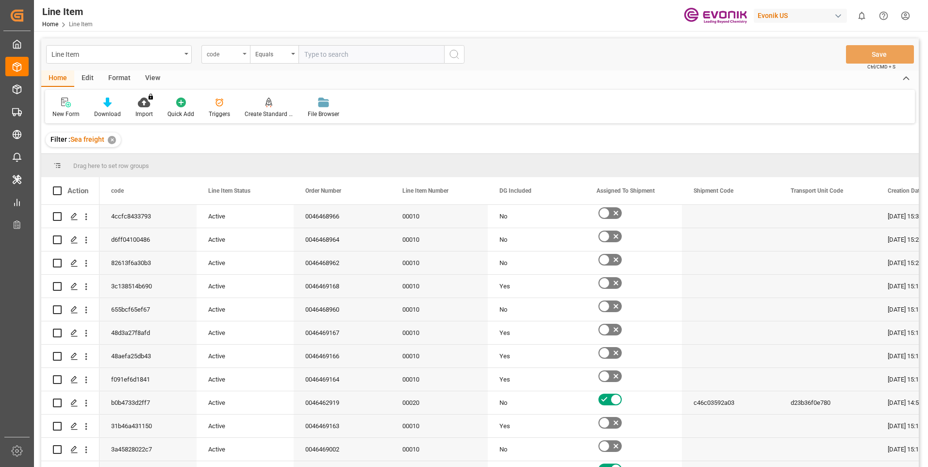
click at [219, 56] on div "code" at bounding box center [223, 53] width 33 height 11
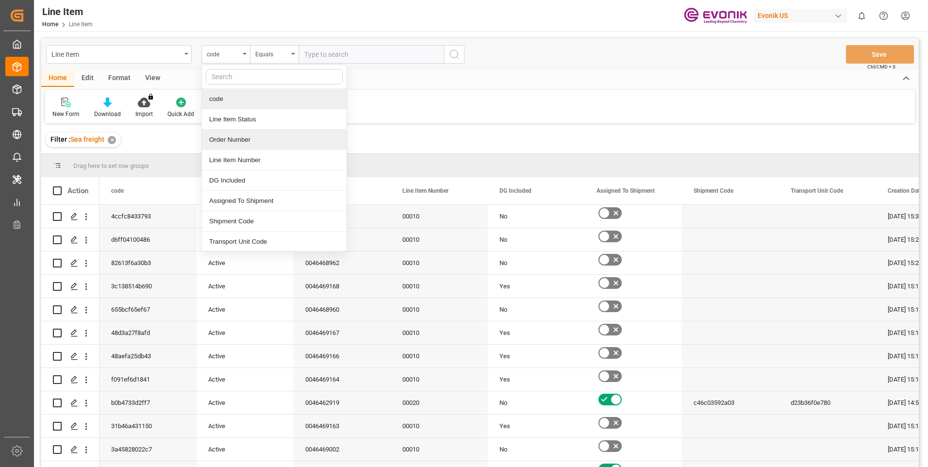
click at [233, 142] on div "Order Number" at bounding box center [274, 140] width 145 height 20
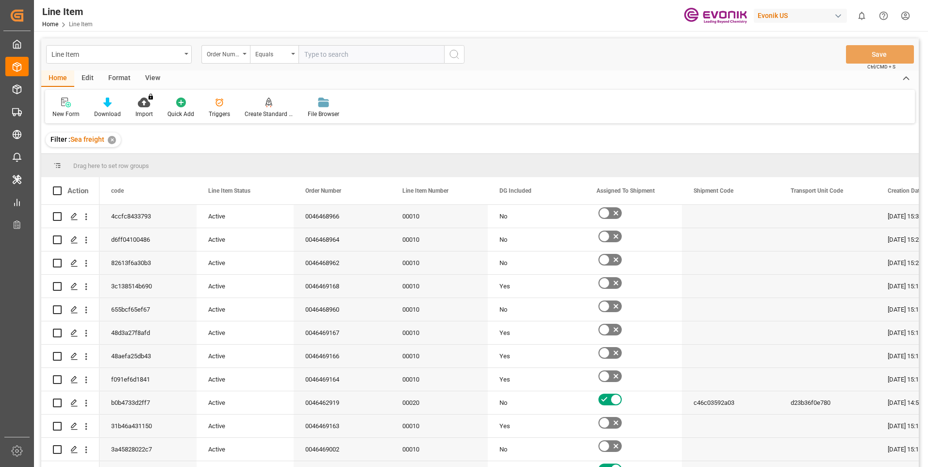
click at [343, 49] on input "text" at bounding box center [372, 54] width 146 height 18
paste input "0046467144"
type input "0046467144"
click at [455, 53] on icon "search button" at bounding box center [455, 55] width 12 height 12
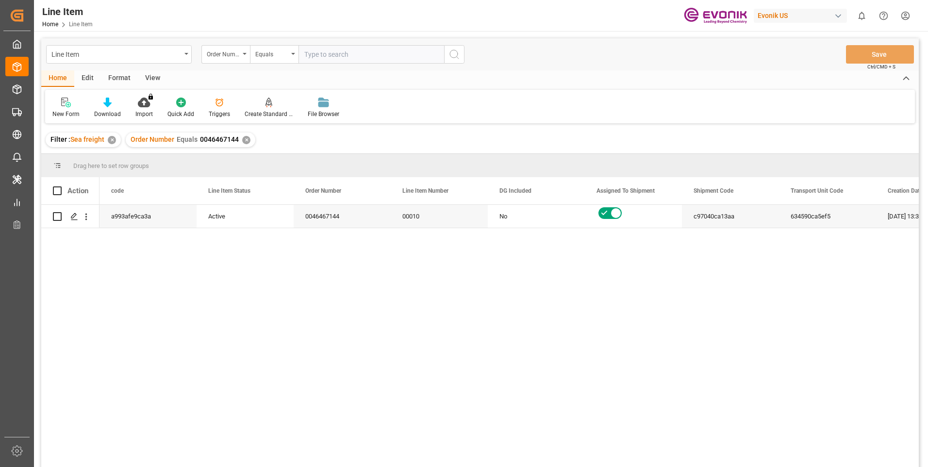
click at [151, 77] on div "View" at bounding box center [153, 78] width 30 height 17
click at [115, 103] on div at bounding box center [110, 102] width 49 height 10
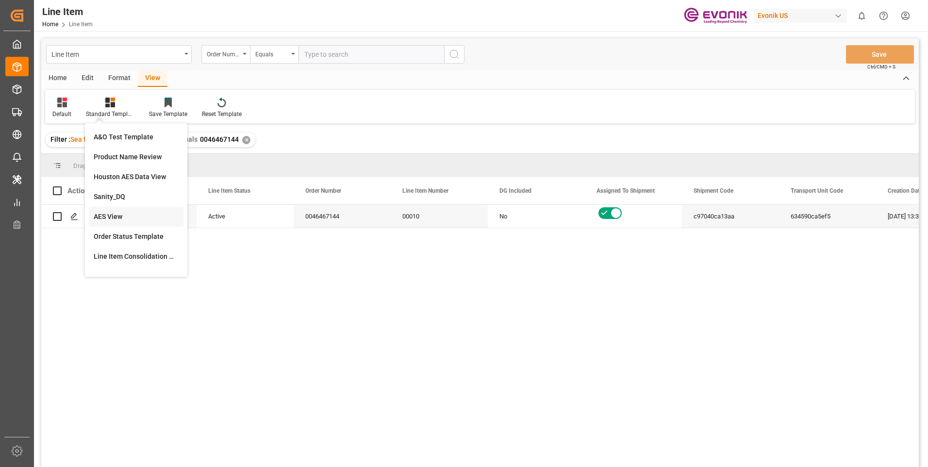
click at [127, 214] on div "AES View" at bounding box center [136, 217] width 85 height 10
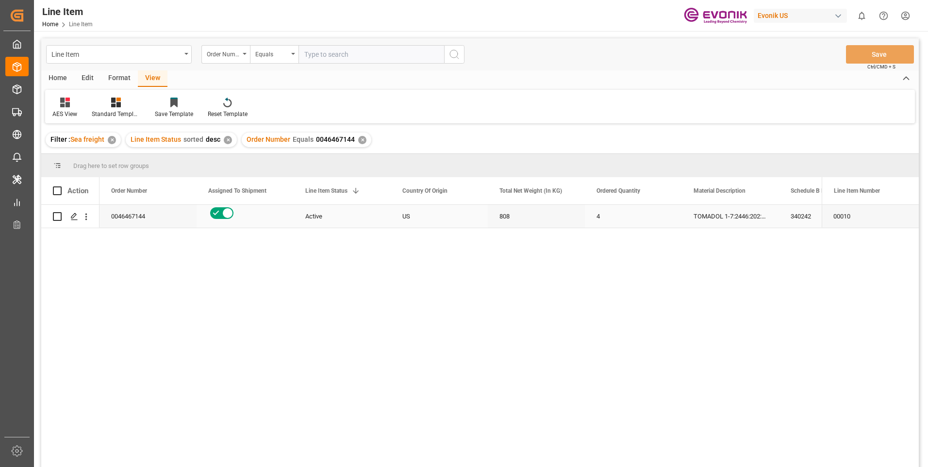
click at [355, 223] on div "Active" at bounding box center [342, 216] width 74 height 22
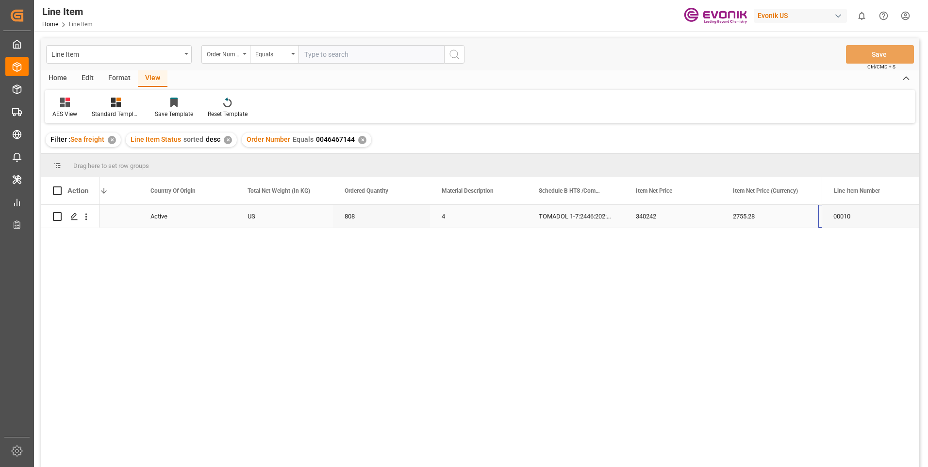
scroll to position [0, 252]
click at [294, 219] on div "808" at bounding box center [284, 216] width 97 height 23
